Goal: Task Accomplishment & Management: Use online tool/utility

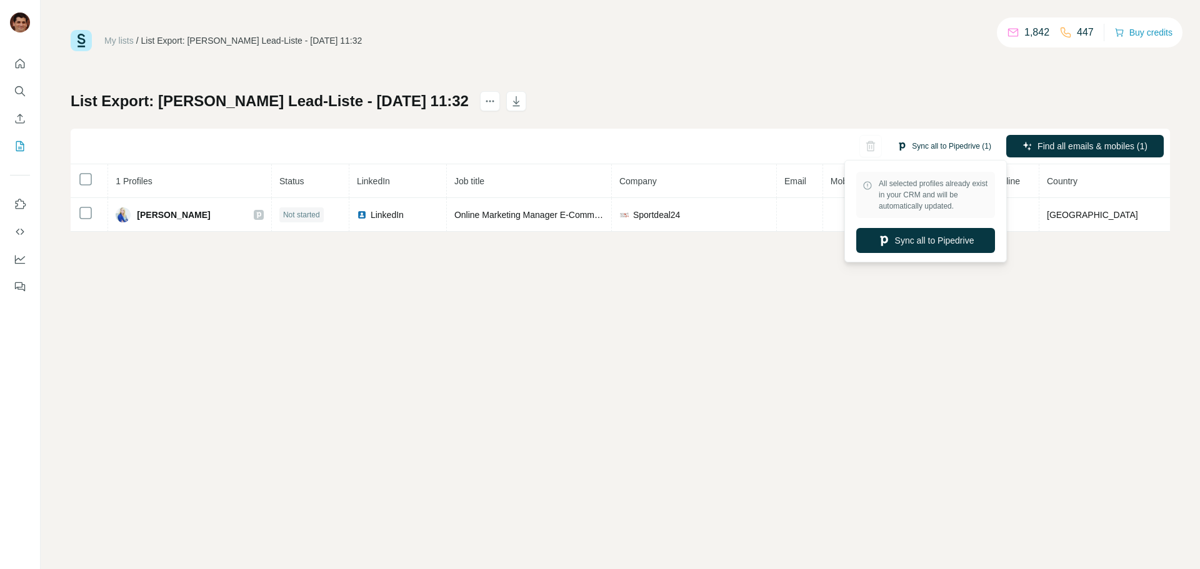
click at [935, 142] on button "Sync all to Pipedrive (1)" at bounding box center [944, 146] width 112 height 19
click at [921, 242] on button "Sync all to Pipedrive" at bounding box center [925, 240] width 139 height 25
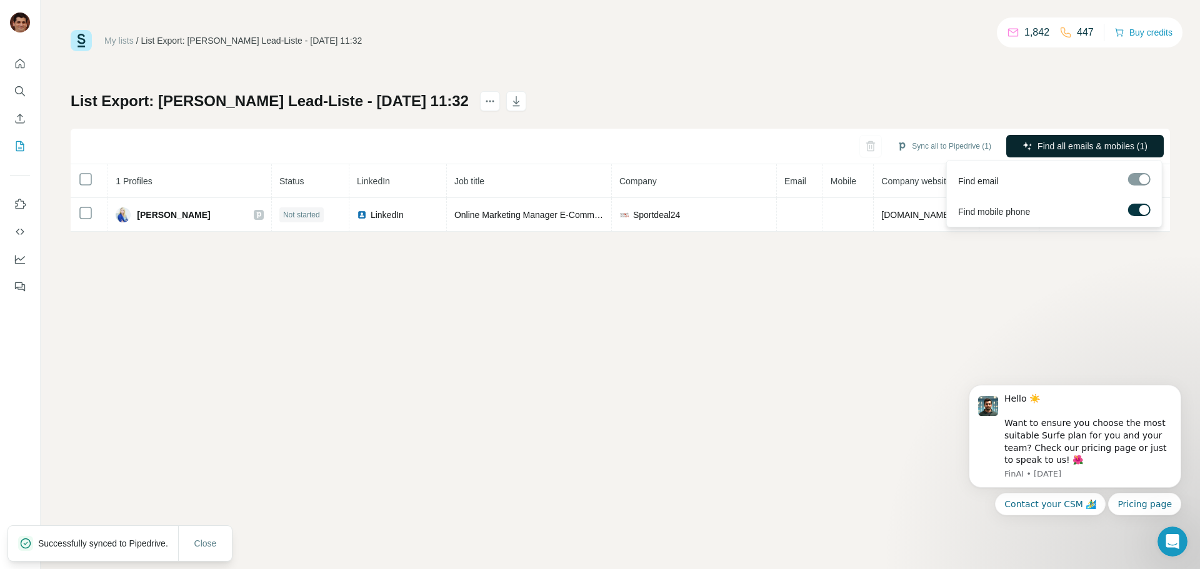
click at [1051, 142] on span "Find all emails & mobiles (1)" at bounding box center [1092, 146] width 110 height 12
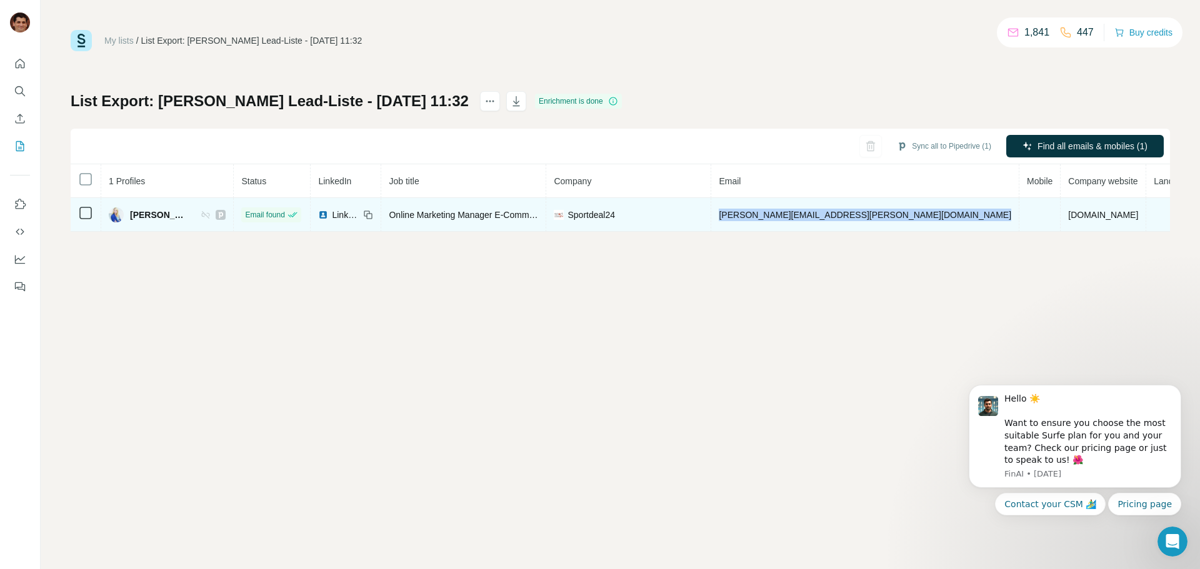
drag, startPoint x: 918, startPoint y: 214, endPoint x: 764, endPoint y: 222, distance: 153.9
click at [764, 222] on tr "Anna Marinkovic Email found LinkedIn Online Marketing Manager E-Commerce Sportd…" at bounding box center [686, 215] width 1230 height 34
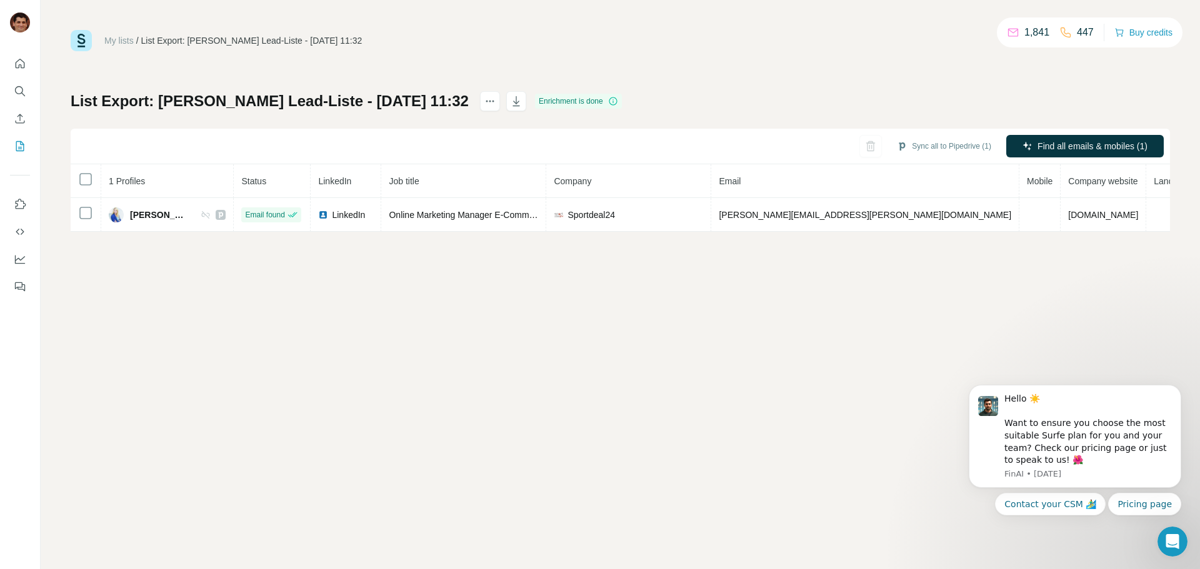
click at [787, 272] on div "My lists / List Export: Armin Sandmanns Lead-Liste - 11/08/2025 11:32 1,841 447…" at bounding box center [620, 284] width 1159 height 569
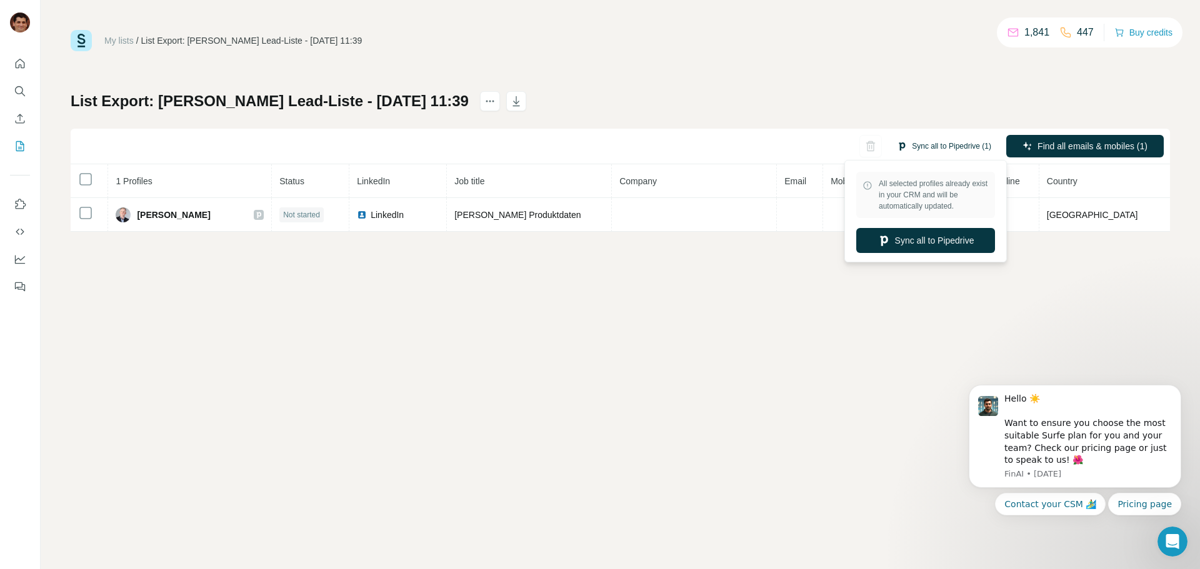
click at [960, 146] on button "Sync all to Pipedrive (1)" at bounding box center [944, 146] width 112 height 19
click at [884, 335] on div "My lists / List Export: Armin Sandmanns Lead-Liste - 11/08/2025 11:39 1,841 447…" at bounding box center [620, 284] width 1159 height 569
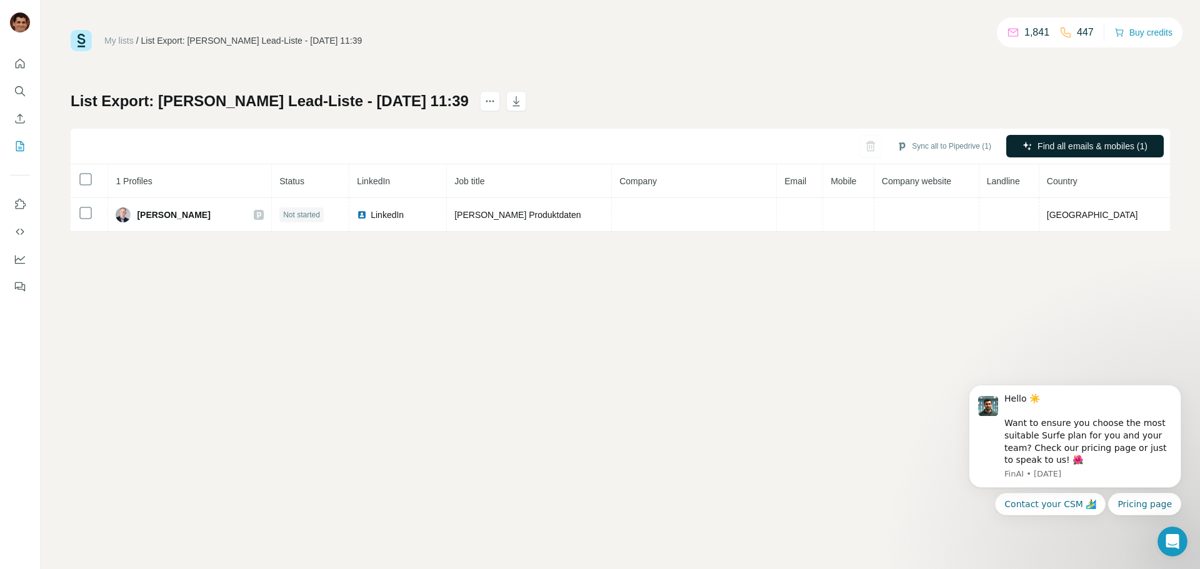
click at [1059, 149] on span "Find all emails & mobiles (1)" at bounding box center [1092, 146] width 110 height 12
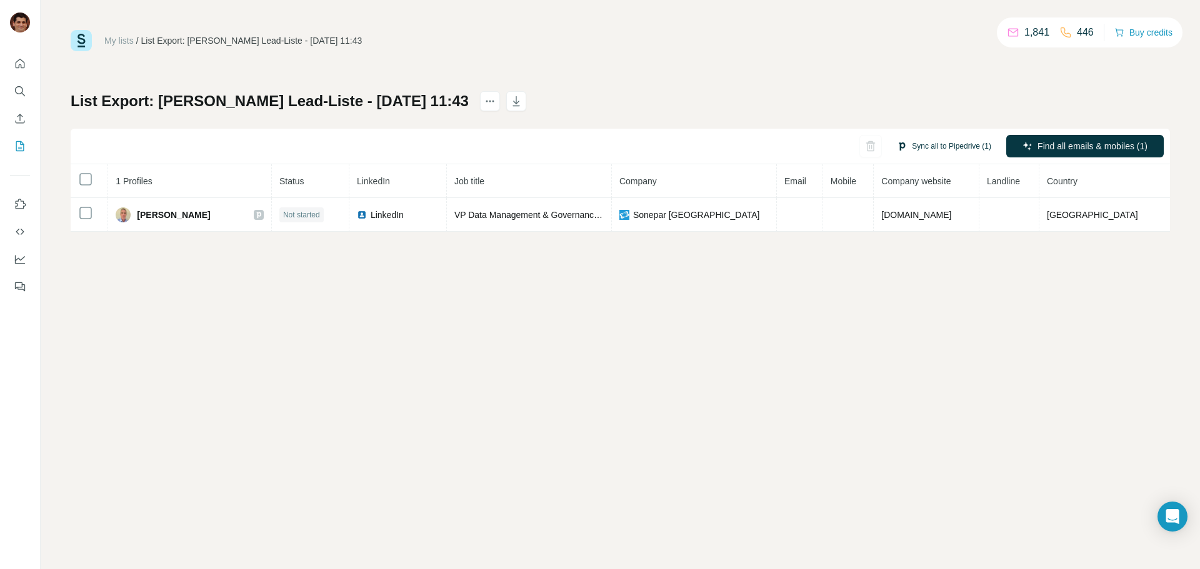
click at [962, 146] on button "Sync all to Pipedrive (1)" at bounding box center [944, 146] width 112 height 19
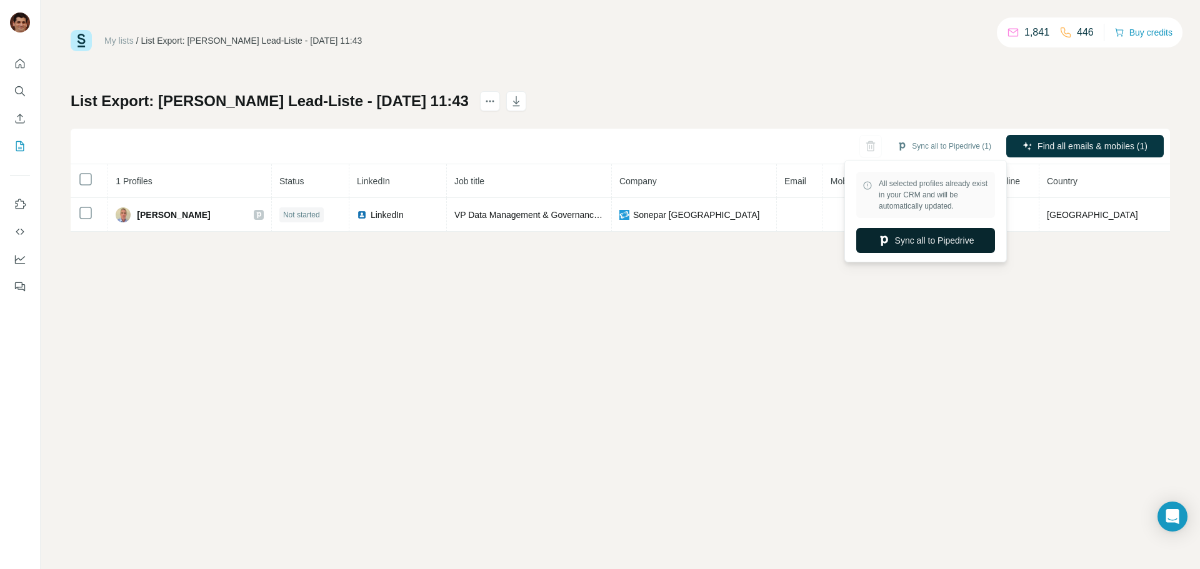
click at [958, 240] on button "Sync all to Pipedrive" at bounding box center [925, 240] width 139 height 25
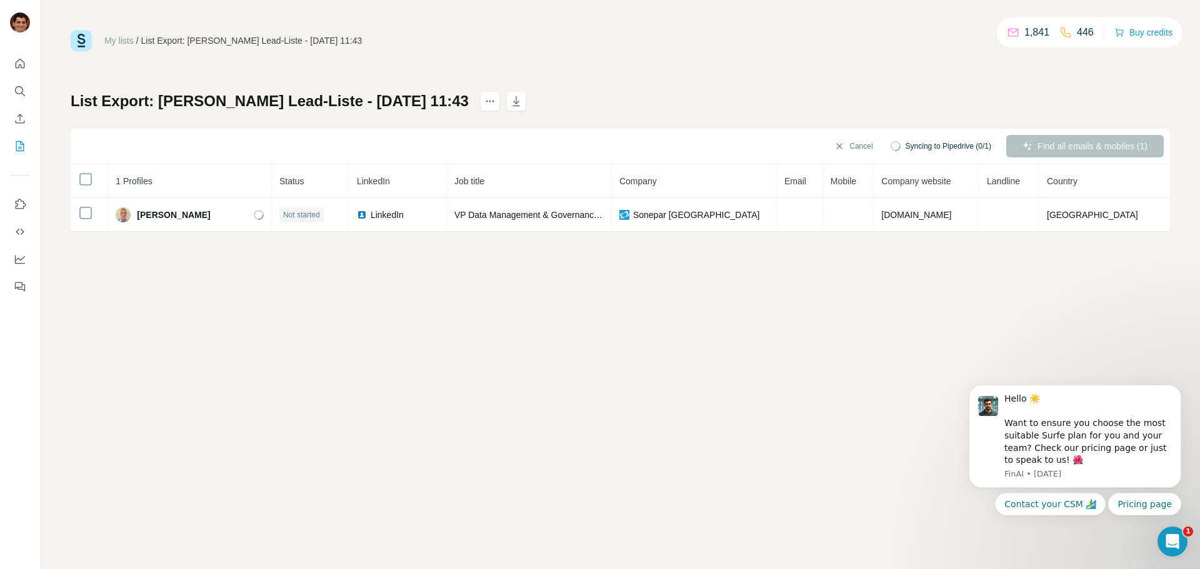
drag, startPoint x: 958, startPoint y: 240, endPoint x: 937, endPoint y: 149, distance: 93.0
click at [937, 149] on span "Syncing to Pipedrive (0/1)" at bounding box center [948, 146] width 86 height 11
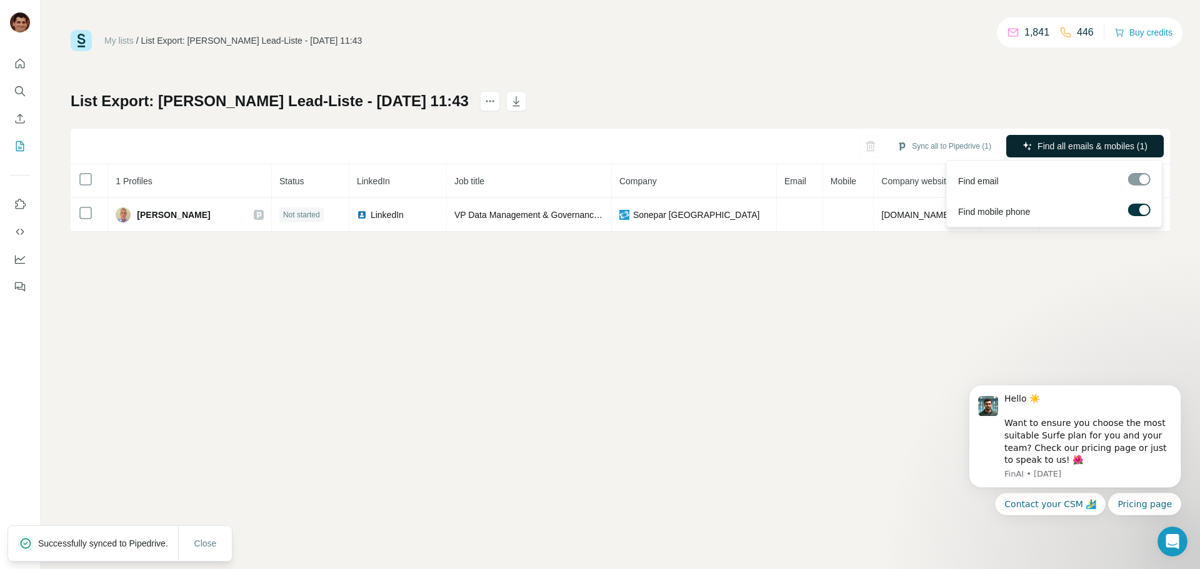
click at [1064, 145] on span "Find all emails & mobiles (1)" at bounding box center [1092, 146] width 110 height 12
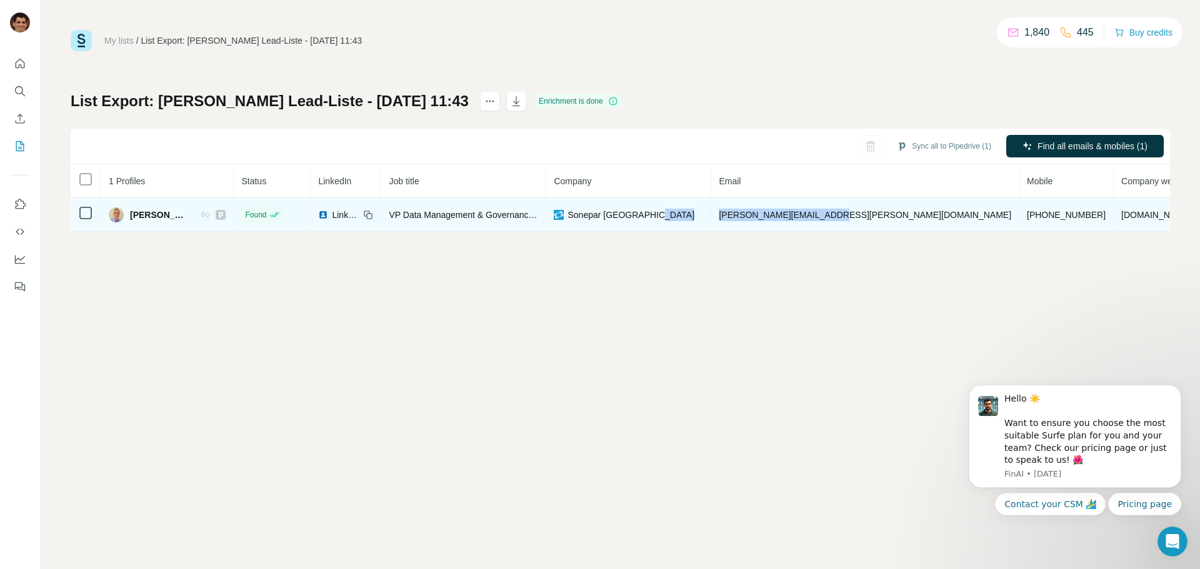
drag, startPoint x: 868, startPoint y: 216, endPoint x: 736, endPoint y: 222, distance: 132.6
click at [736, 222] on tr "Bert Körting Found LinkedIn VP Data Management & Governance | Geschäftsführer S…" at bounding box center [712, 215] width 1283 height 34
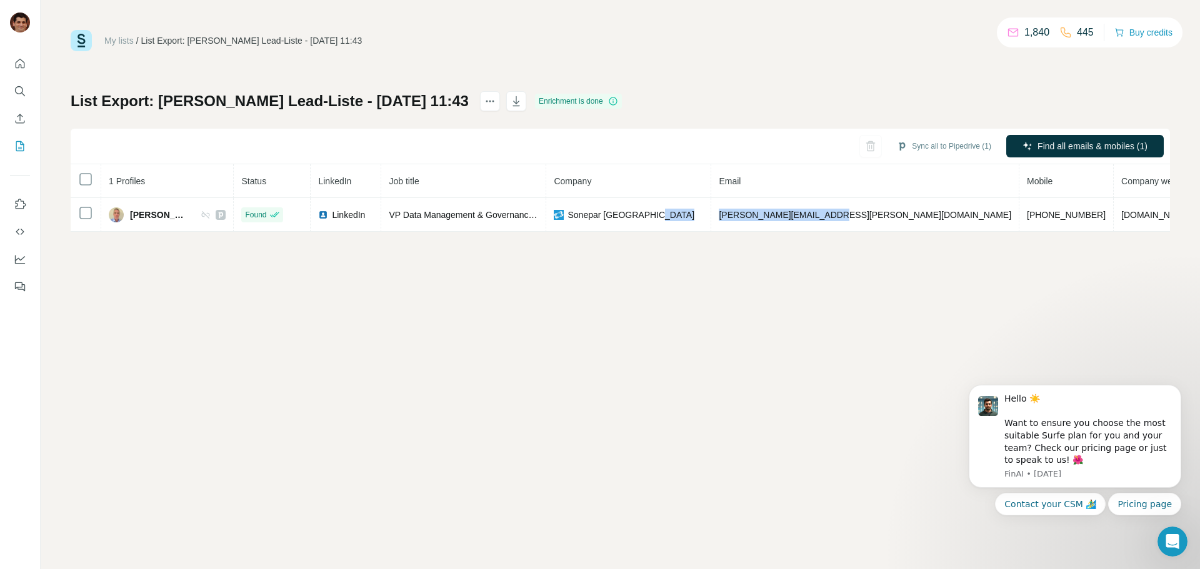
copy tr "bert.koerting@sonepar.de"
drag, startPoint x: 950, startPoint y: 213, endPoint x: 860, endPoint y: 243, distance: 94.2
click at [1019, 216] on td "+491733916460" at bounding box center [1066, 215] width 94 height 34
copy span "+491733916460"
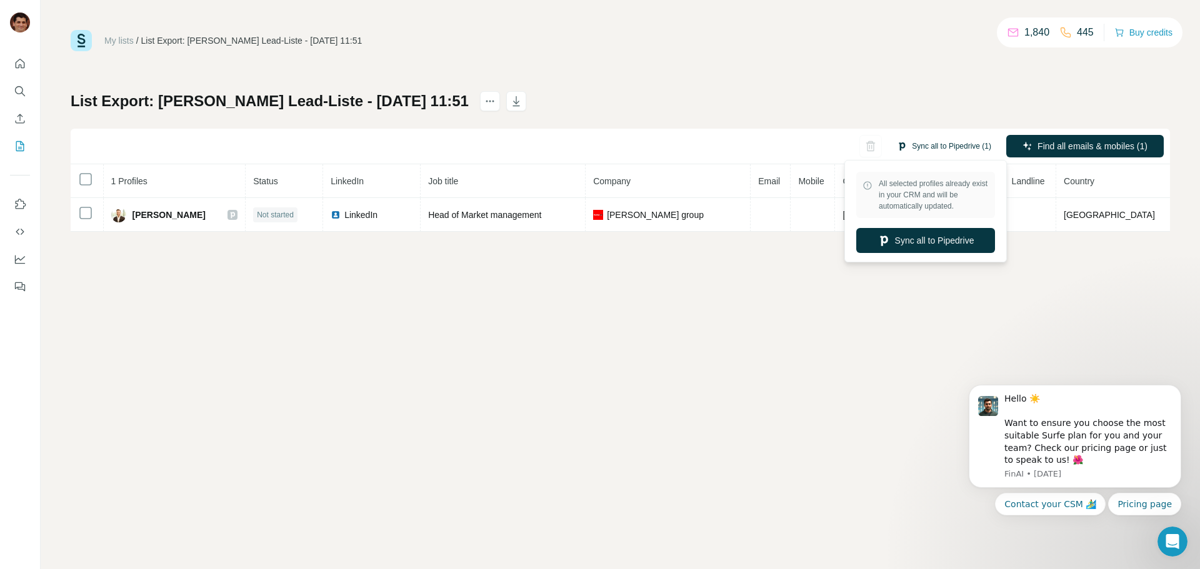
click at [951, 151] on button "Sync all to Pipedrive (1)" at bounding box center [944, 146] width 112 height 19
click at [950, 232] on button "Sync all to Pipedrive" at bounding box center [925, 240] width 139 height 25
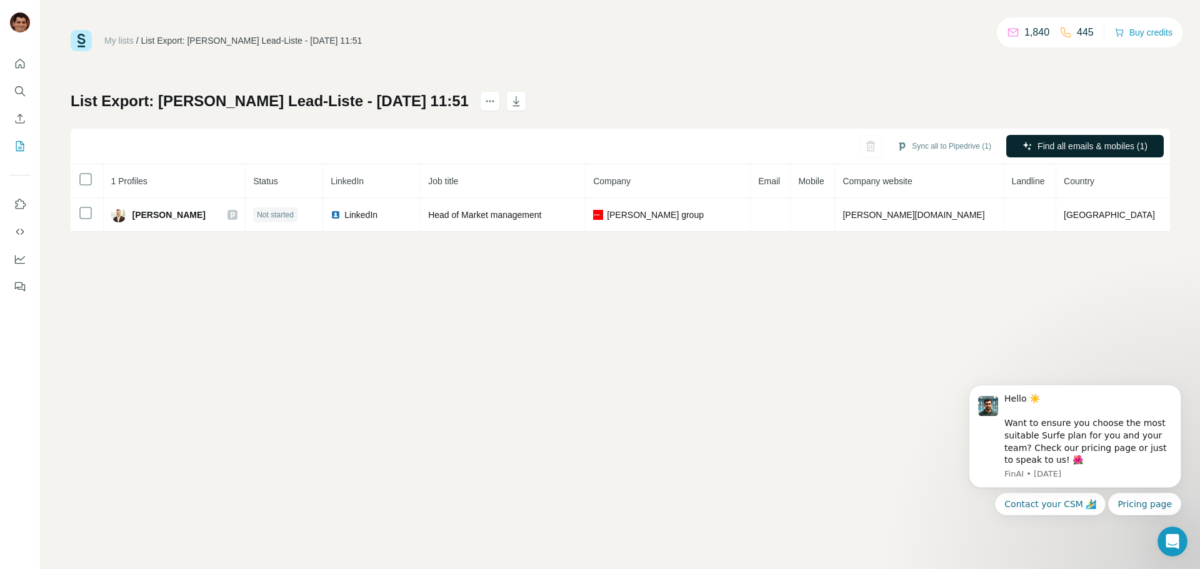
click at [1068, 152] on span "Find all emails & mobiles (1)" at bounding box center [1092, 146] width 110 height 12
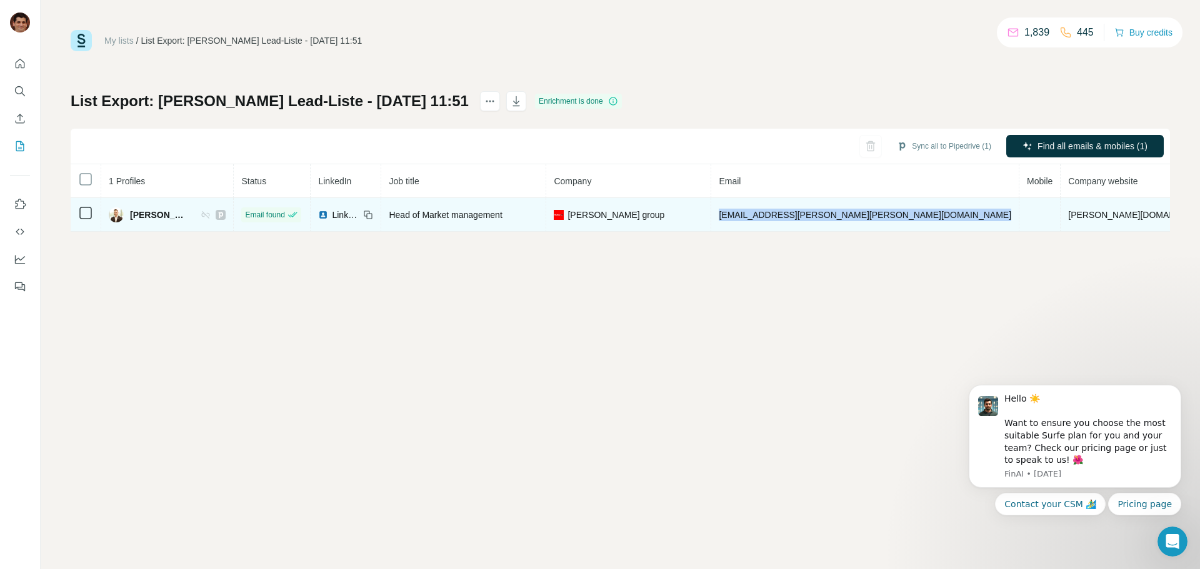
drag, startPoint x: 897, startPoint y: 219, endPoint x: 765, endPoint y: 221, distance: 131.2
click at [765, 221] on tr "Jan Zimmermann Email found LinkedIn Head of Market management Fischer group jan…" at bounding box center [722, 215] width 1302 height 34
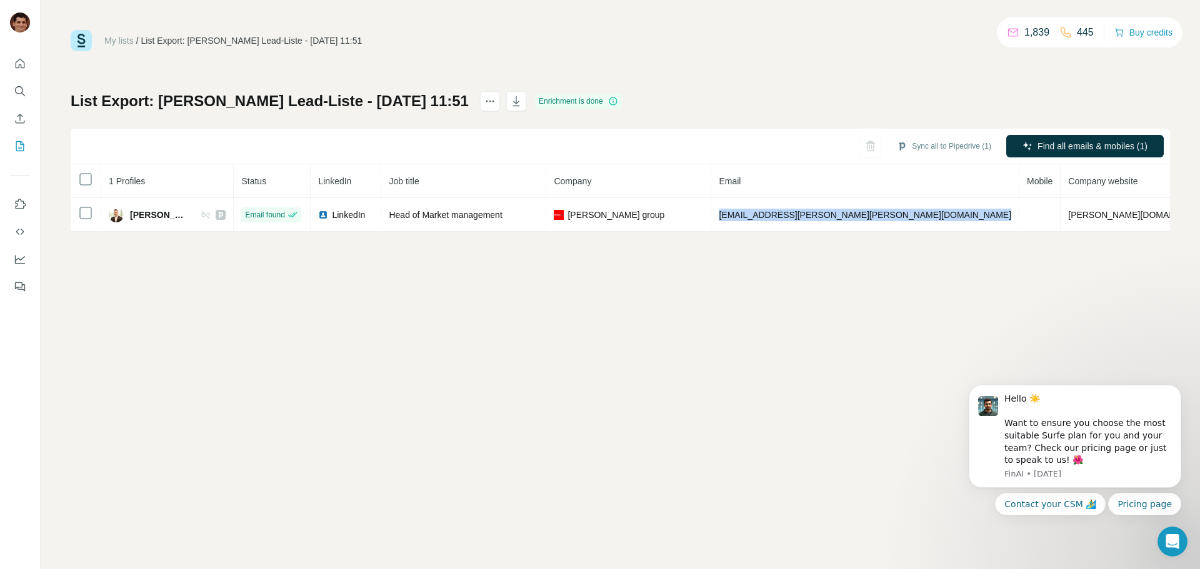
copy span "jan.zimmermann@fischer.de"
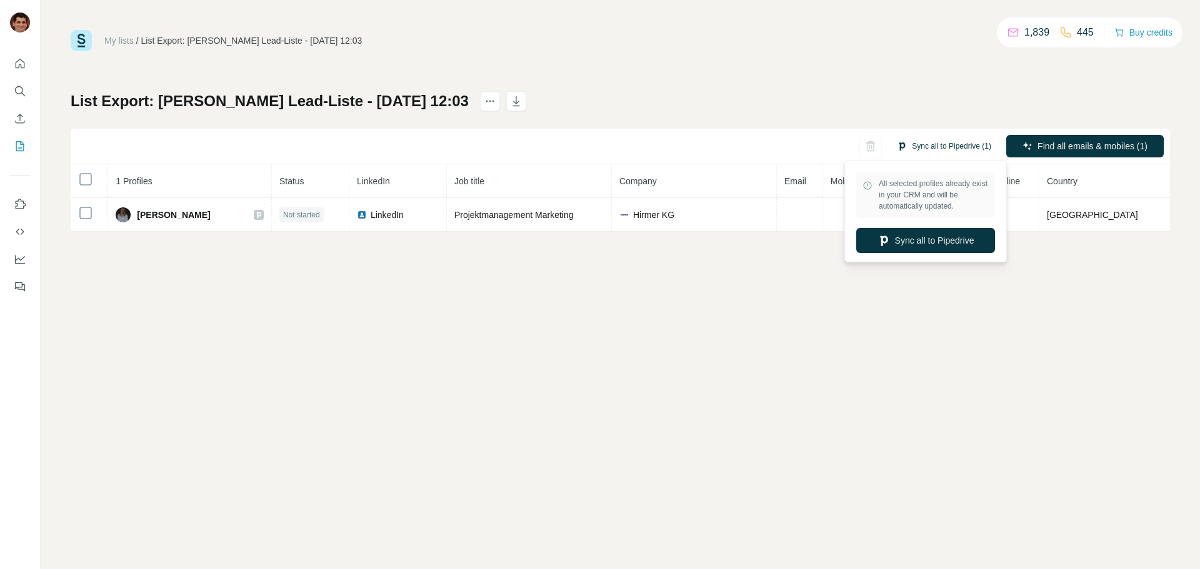
click at [935, 146] on button "Sync all to Pipedrive (1)" at bounding box center [944, 146] width 112 height 19
click at [933, 241] on button "Sync all to Pipedrive" at bounding box center [925, 240] width 139 height 25
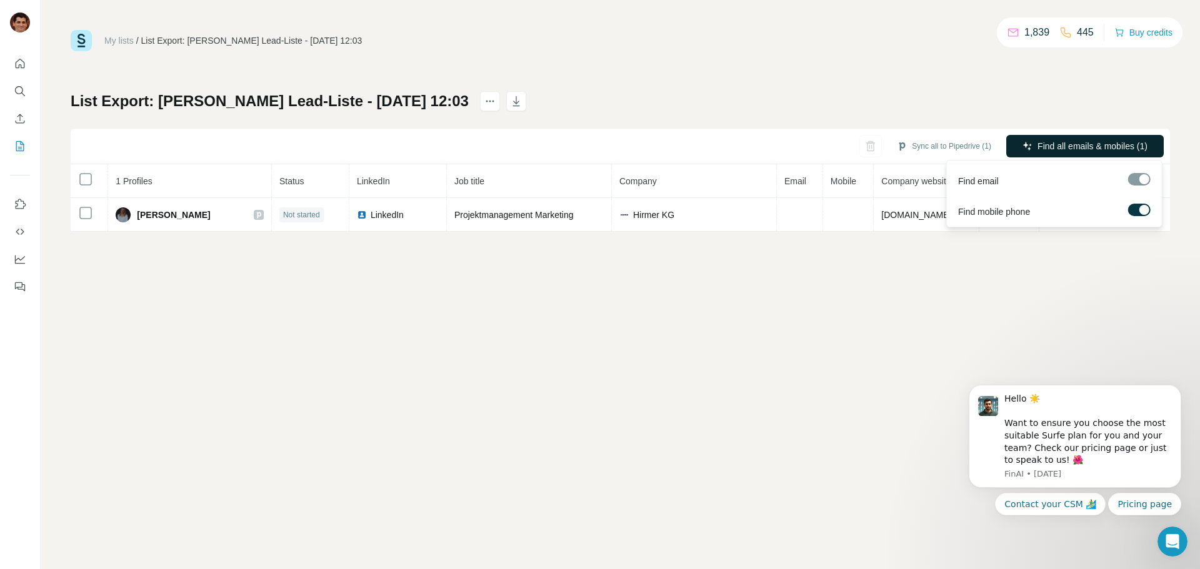
click at [1028, 147] on icon "button" at bounding box center [1027, 146] width 10 height 10
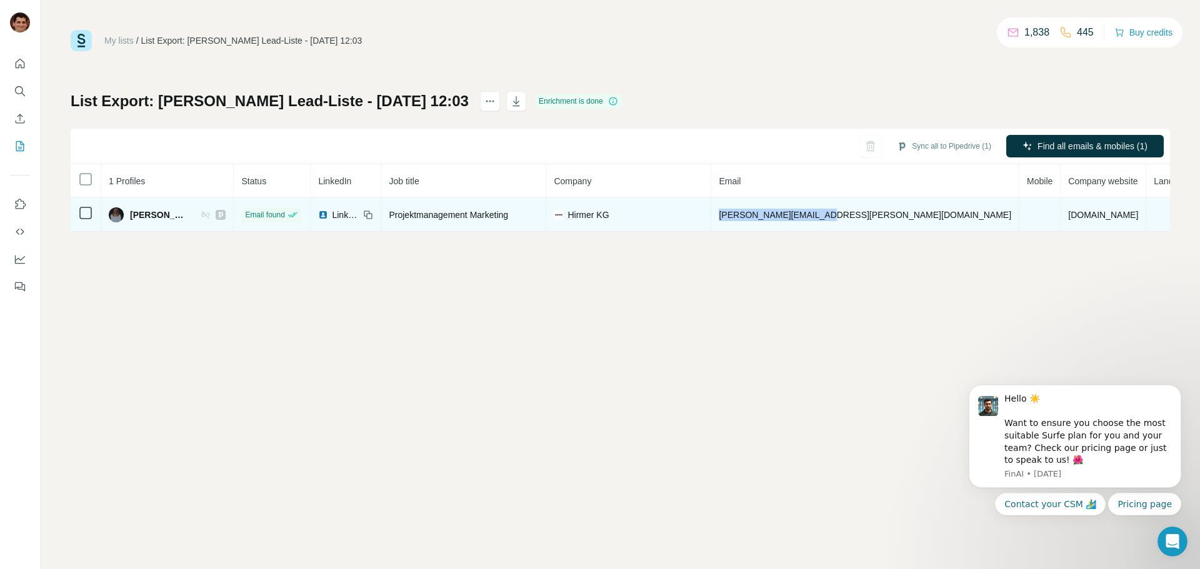
drag, startPoint x: 873, startPoint y: 214, endPoint x: 785, endPoint y: 219, distance: 87.6
click at [785, 216] on td "m.kabirschke@hirmer.de" at bounding box center [865, 215] width 308 height 34
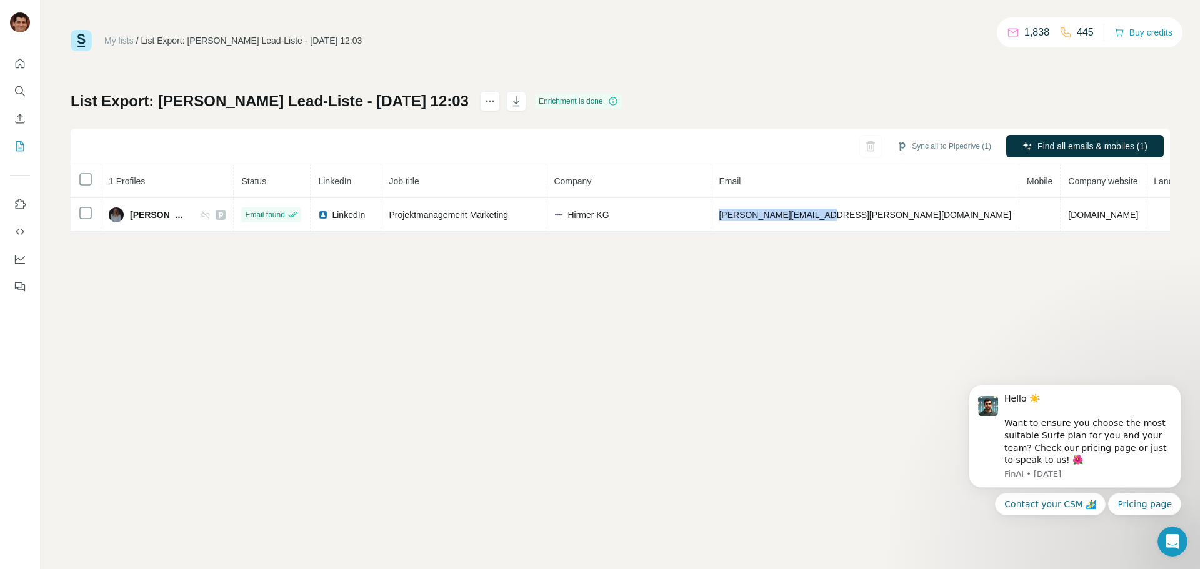
copy span "m.kabirschke@hirmer.de"
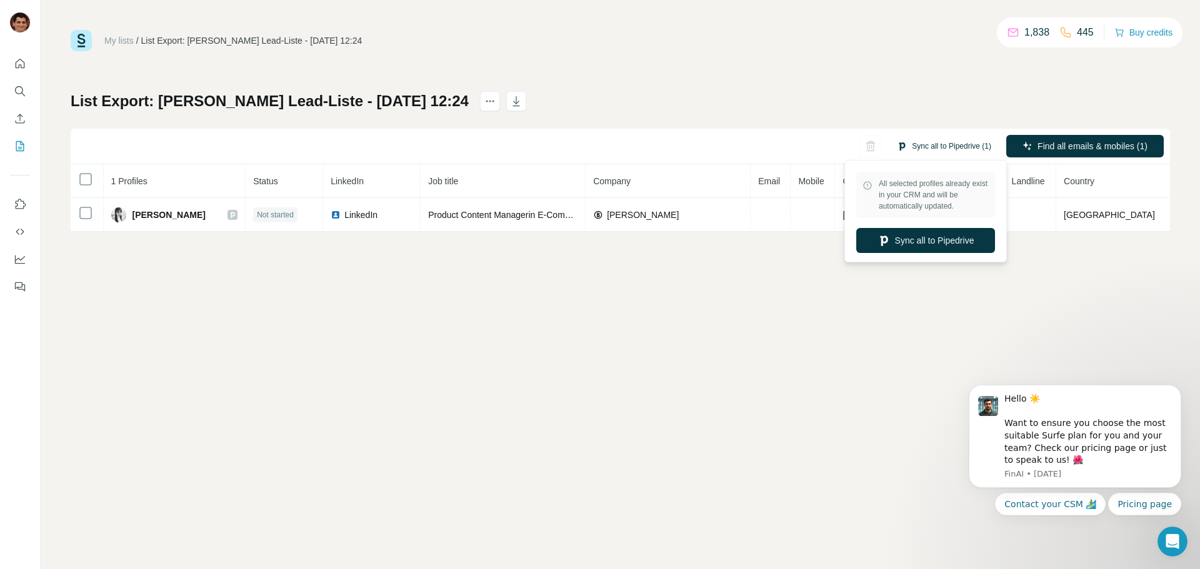
click at [917, 146] on button "Sync all to Pipedrive (1)" at bounding box center [944, 146] width 112 height 19
click at [928, 252] on button "Sync all to Pipedrive" at bounding box center [925, 240] width 139 height 25
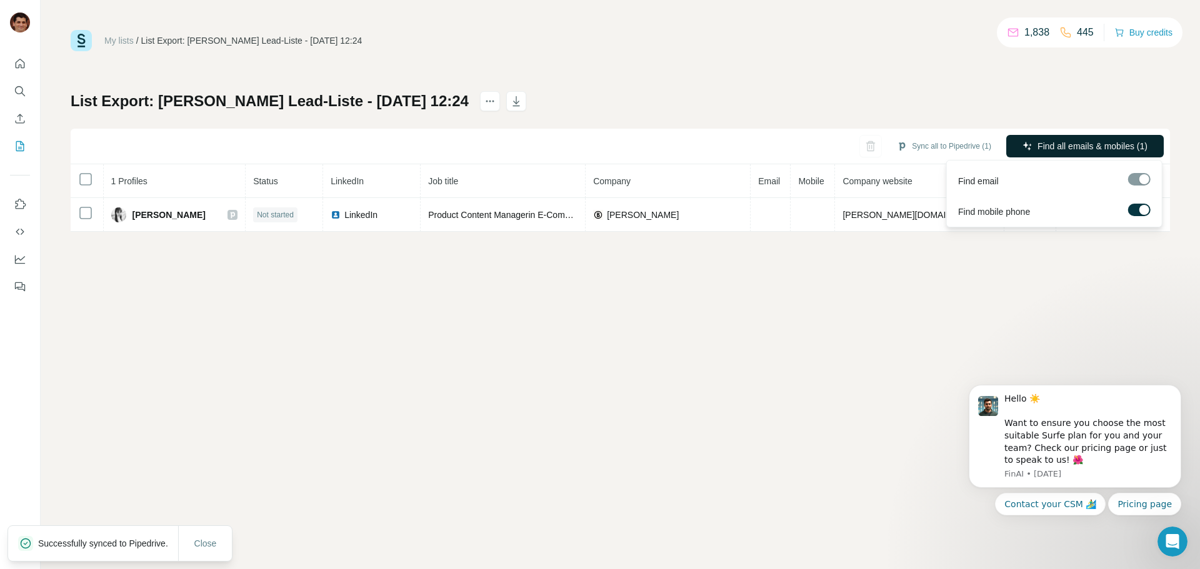
click at [1032, 141] on button "Find all emails & mobiles (1)" at bounding box center [1084, 146] width 157 height 22
